Goal: Task Accomplishment & Management: Use online tool/utility

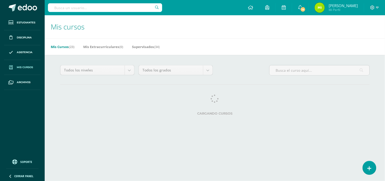
click at [348, 9] on span "Mi Perfil" at bounding box center [342, 10] width 29 height 4
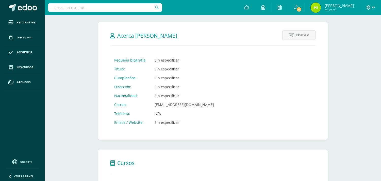
scroll to position [141, 0]
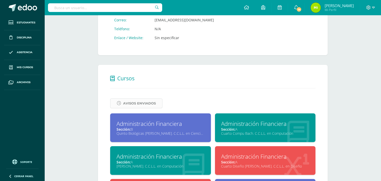
click at [154, 101] on span "Avisos Enviados" at bounding box center [139, 102] width 33 height 9
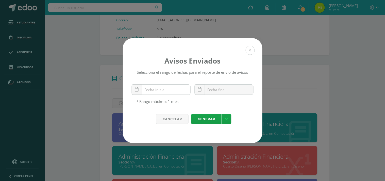
click at [176, 91] on div "October, 2025 Mo Tu We Th Fr Sa Su 29 30 1 2 3 4 5 6 7 8 9 10 11 12 13 14 15 16…" at bounding box center [161, 91] width 59 height 14
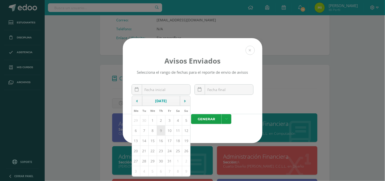
click at [161, 132] on td "9" at bounding box center [161, 130] width 8 height 10
type input "2025-10-09"
click at [227, 90] on div "October, 2025 Mo Tu We Th Fr Sa Su 29 30 1 2 3 4 5 6 7 8 9 10 11 12 13 14 15 16…" at bounding box center [224, 91] width 59 height 14
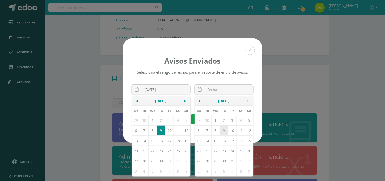
click at [224, 135] on td "9" at bounding box center [224, 130] width 8 height 10
type input "2025-10-09"
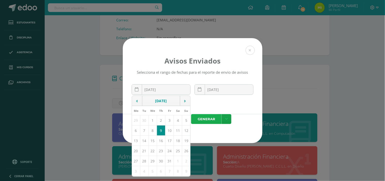
click at [217, 122] on link "Generar" at bounding box center [206, 119] width 30 height 10
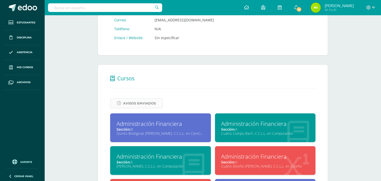
click at [135, 100] on span "Avisos Enviados" at bounding box center [139, 102] width 33 height 9
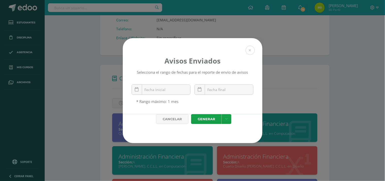
click at [249, 42] on div "Avisos Enviados Selecciona el rango de fechas para el reporte de envio de aviso…" at bounding box center [193, 76] width 140 height 76
click at [168, 93] on div "October, 2025 Mo Tu We Th Fr Sa Su 29 30 1 2 3 4 5 6 7 8 9 10 11 12 13 14 15 16…" at bounding box center [161, 91] width 59 height 14
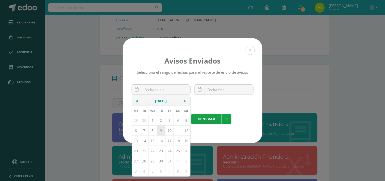
click at [160, 135] on td "9" at bounding box center [161, 130] width 8 height 10
type input "2025-10-09"
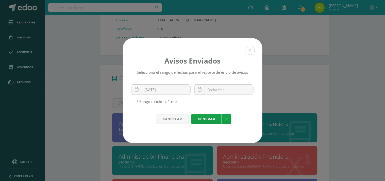
click at [209, 91] on div "October, 2025 Mo Tu We Th Fr Sa Su 29 30 1 2 3 4 5 6 7 8 9 10 11 12 13 14 15 16…" at bounding box center [224, 91] width 59 height 14
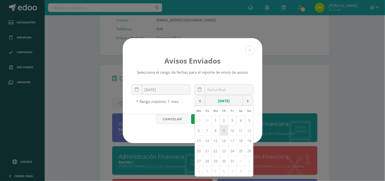
click at [225, 132] on td "9" at bounding box center [224, 130] width 8 height 10
type input "2025-10-09"
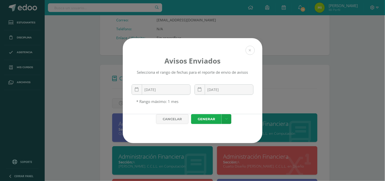
click at [211, 123] on link "Generar" at bounding box center [206, 119] width 30 height 10
